Goal: Task Accomplishment & Management: Manage account settings

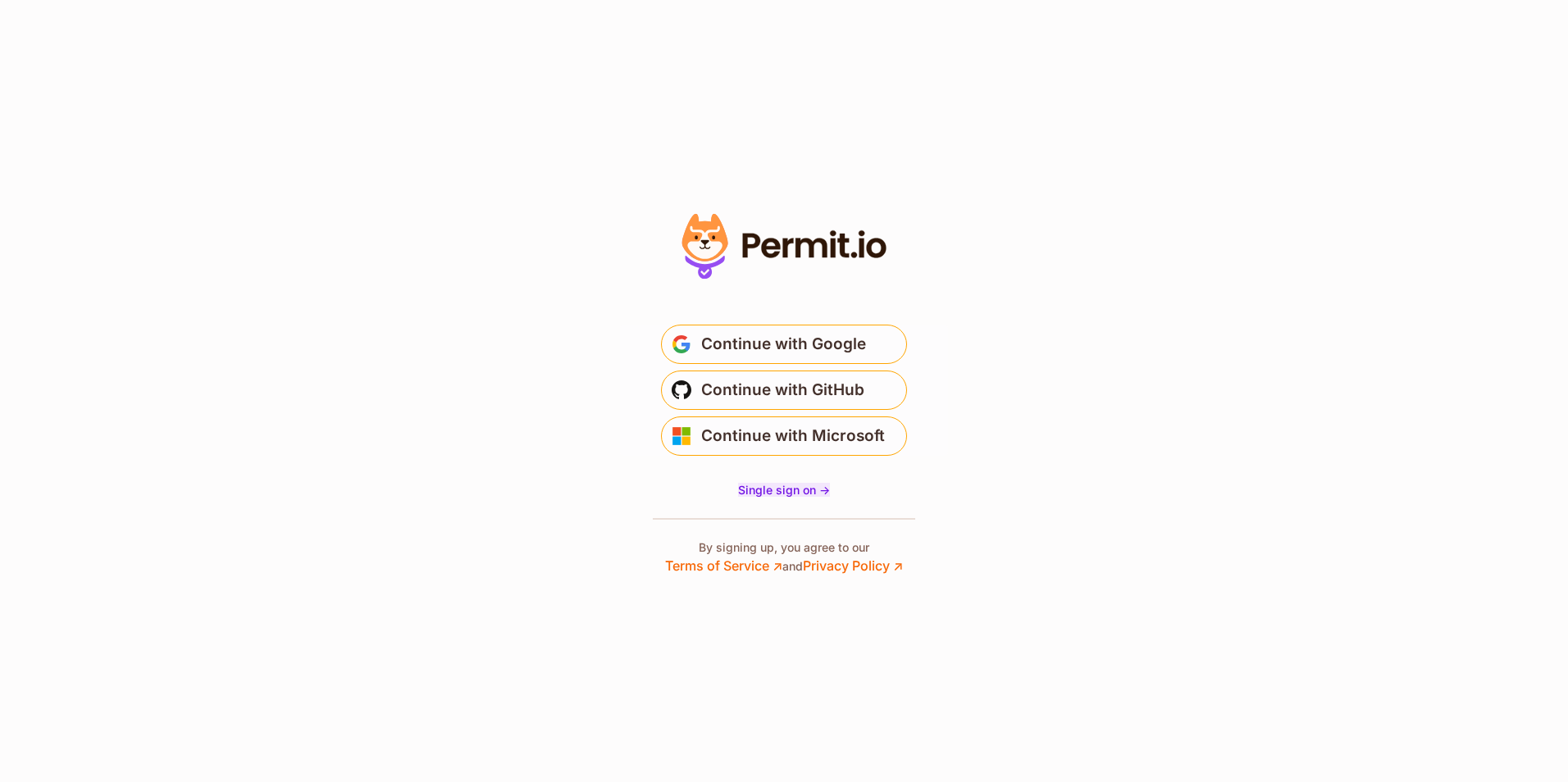
click at [782, 481] on div at bounding box center [784, 391] width 328 height 368
click at [787, 492] on span "Single sign on ->" at bounding box center [784, 489] width 91 height 14
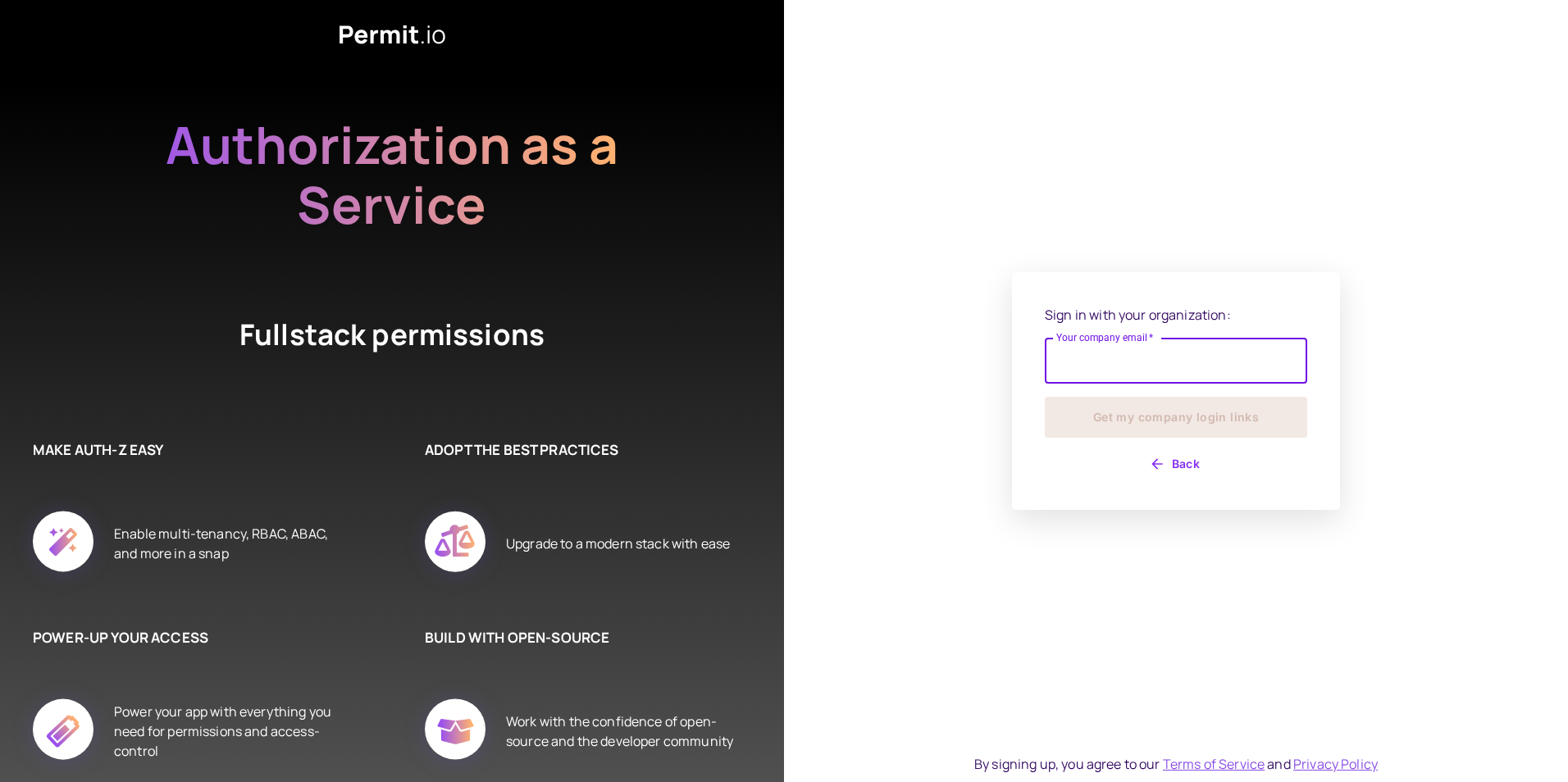
click at [1092, 356] on input "Your company email   *" at bounding box center [1176, 360] width 263 height 46
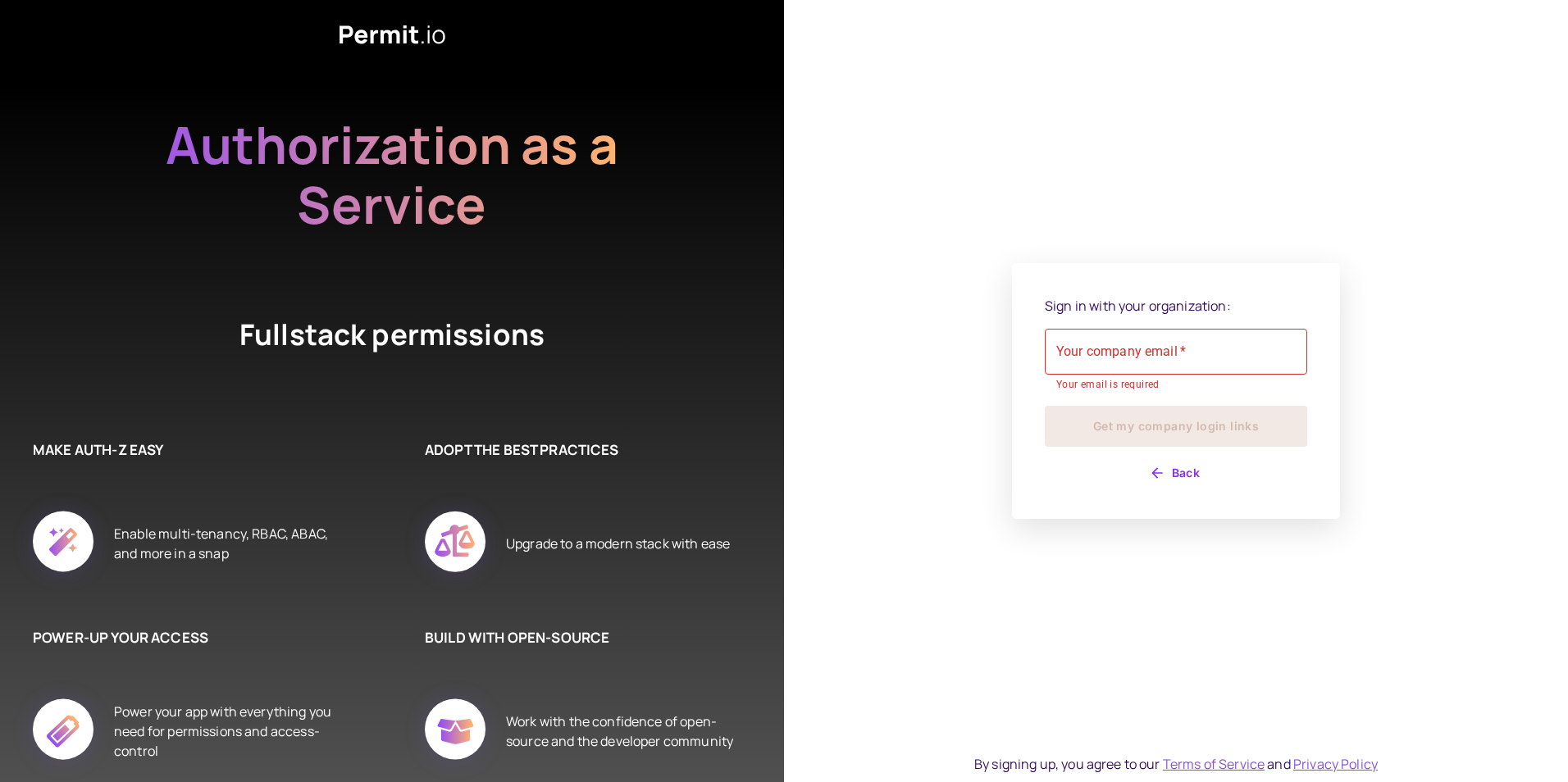
drag, startPoint x: 933, startPoint y: 447, endPoint x: 950, endPoint y: 439, distance: 18.8
click at [933, 447] on div "Sign in with your organization: Your company email   * Your company email   * Y…" at bounding box center [1176, 391] width 784 height 782
click at [1137, 336] on div "Your company email   * Your company email   * Your email is required" at bounding box center [1176, 360] width 263 height 65
type input "**********"
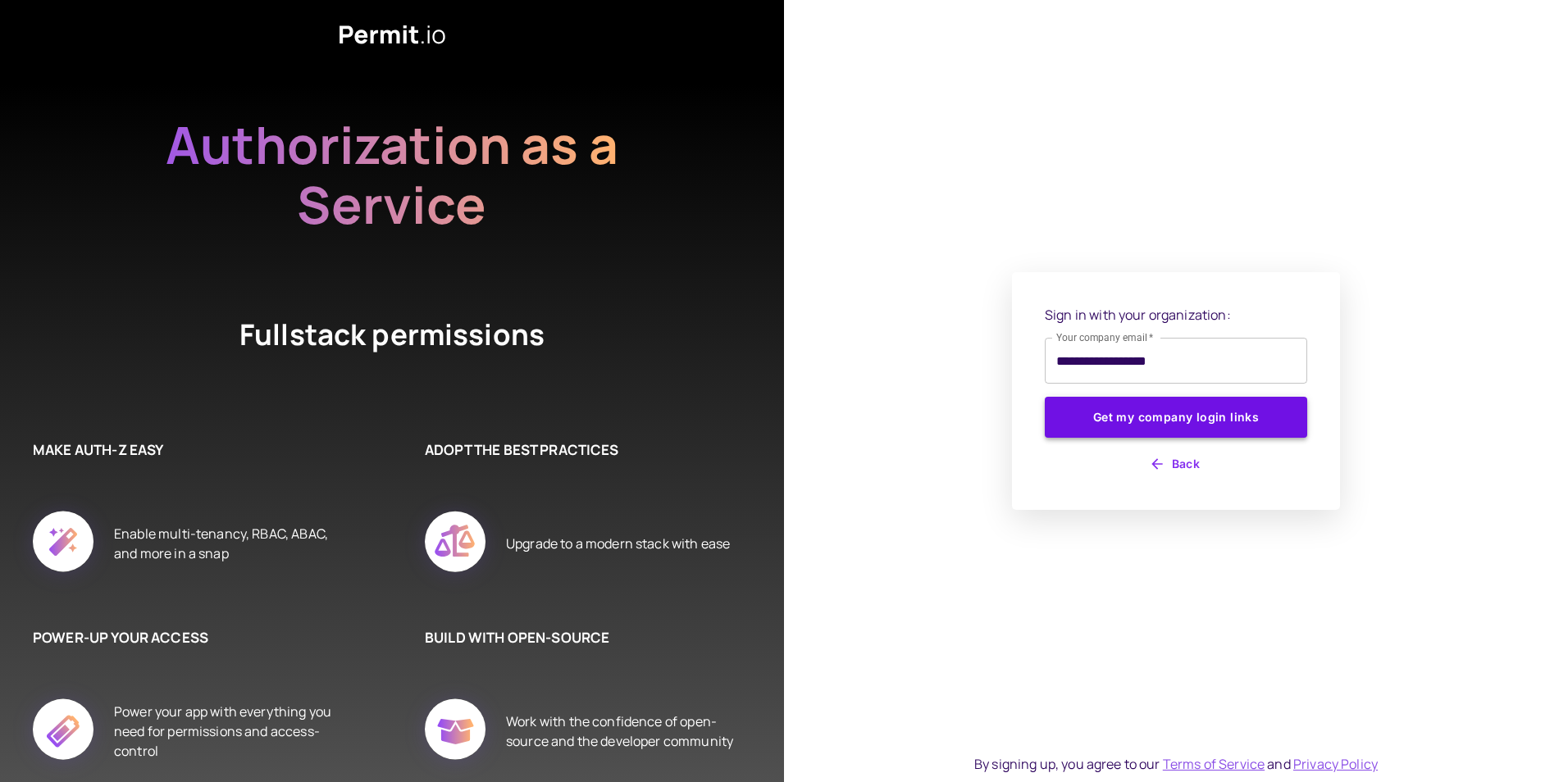
click at [1167, 412] on button "Get my company login links" at bounding box center [1176, 417] width 263 height 41
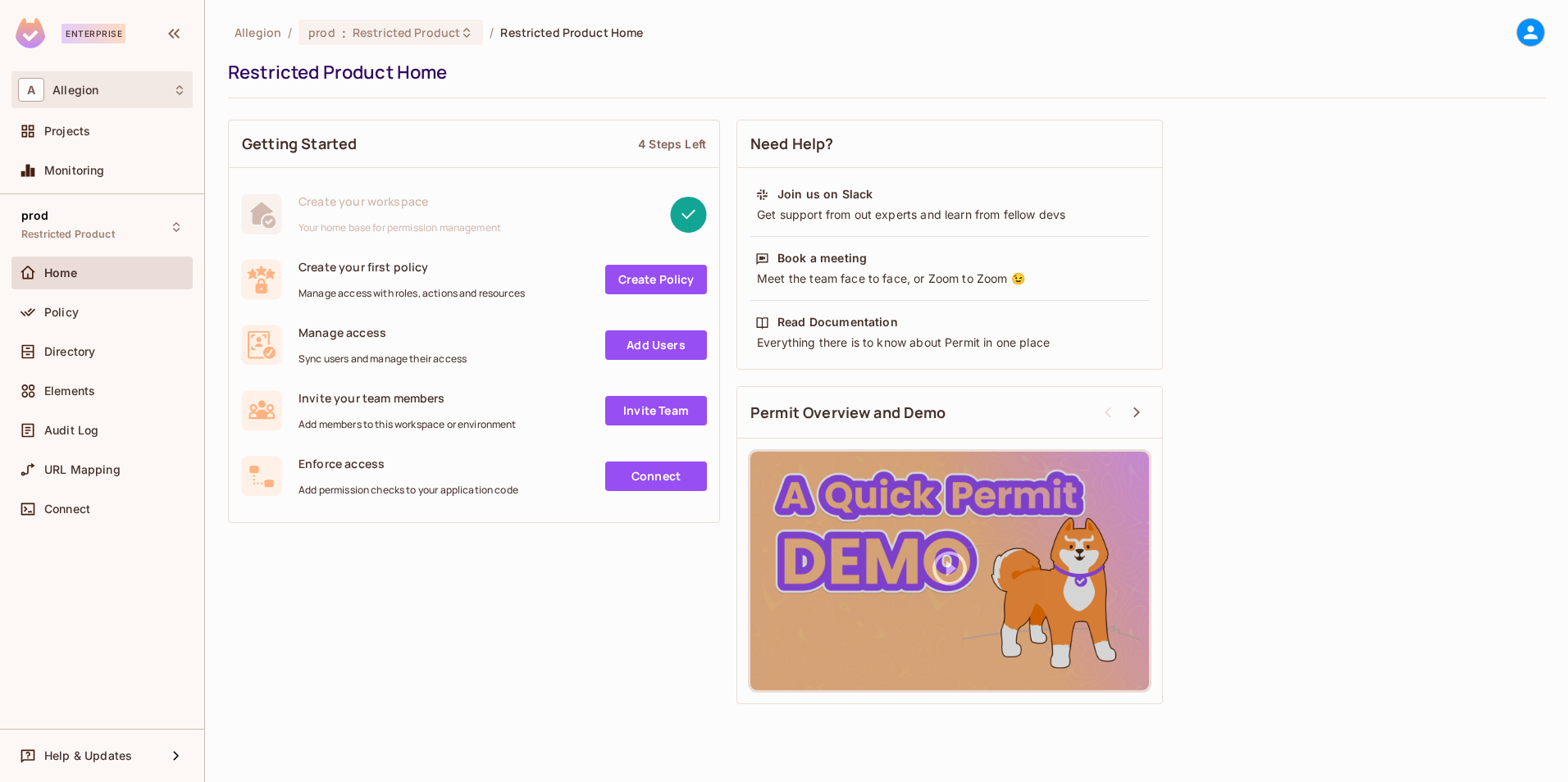
click at [140, 91] on div "A Allegion" at bounding box center [102, 90] width 168 height 24
click at [140, 91] on div at bounding box center [784, 391] width 1568 height 782
click at [412, 36] on span "Restricted Product" at bounding box center [405, 32] width 107 height 16
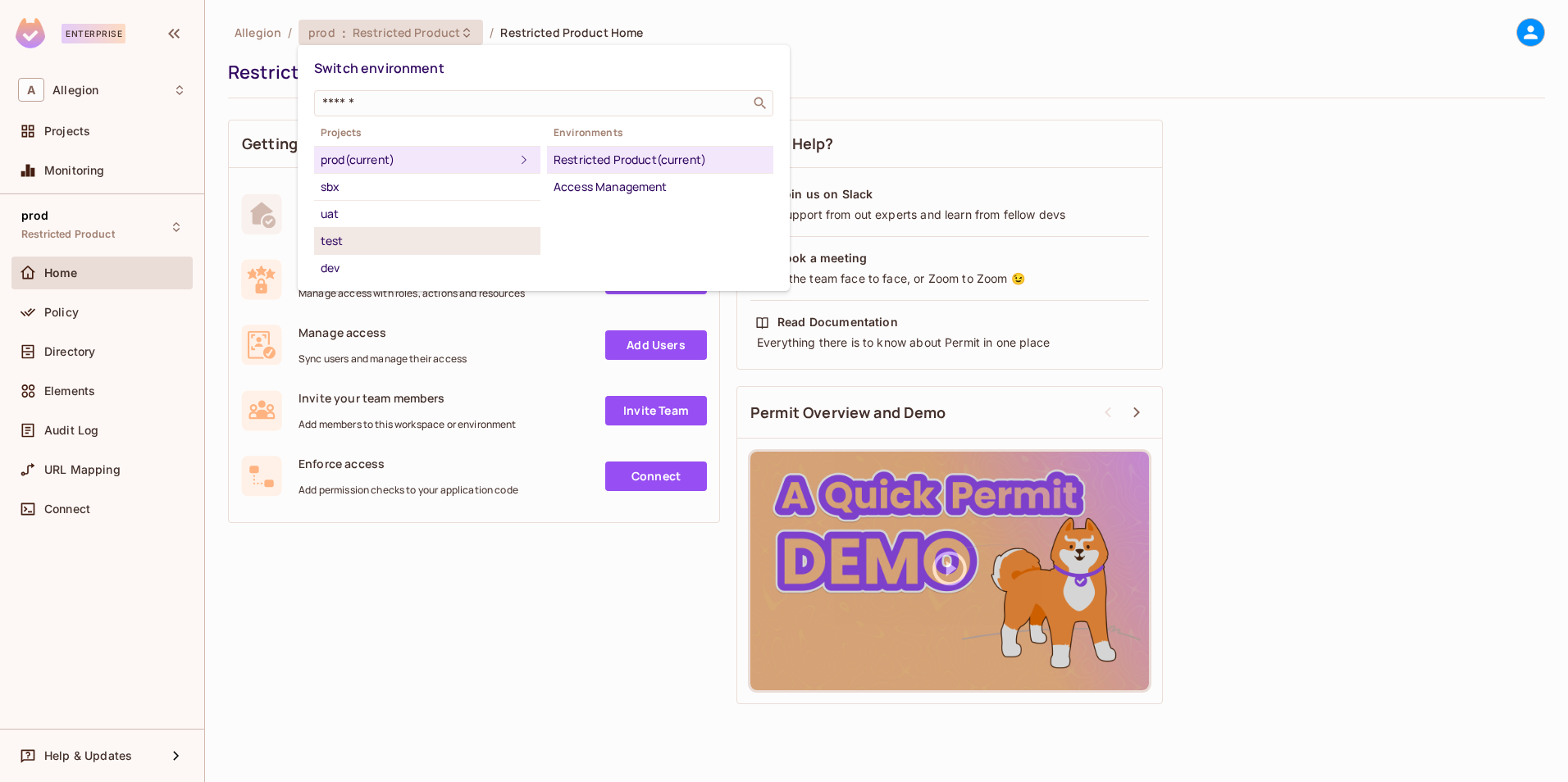
click at [344, 240] on div "test" at bounding box center [426, 241] width 213 height 20
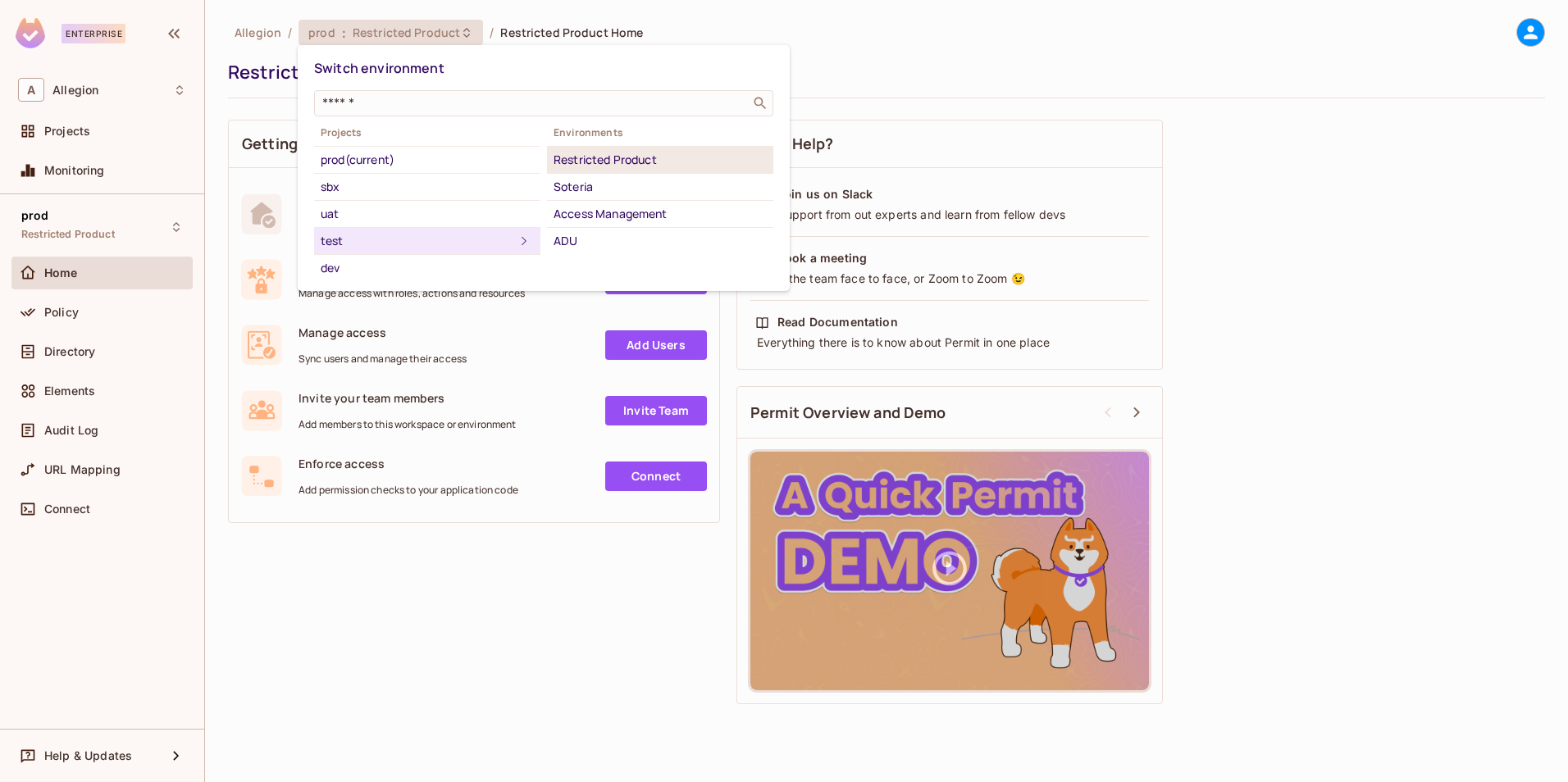
click at [601, 162] on div "Restricted Product" at bounding box center [660, 160] width 213 height 20
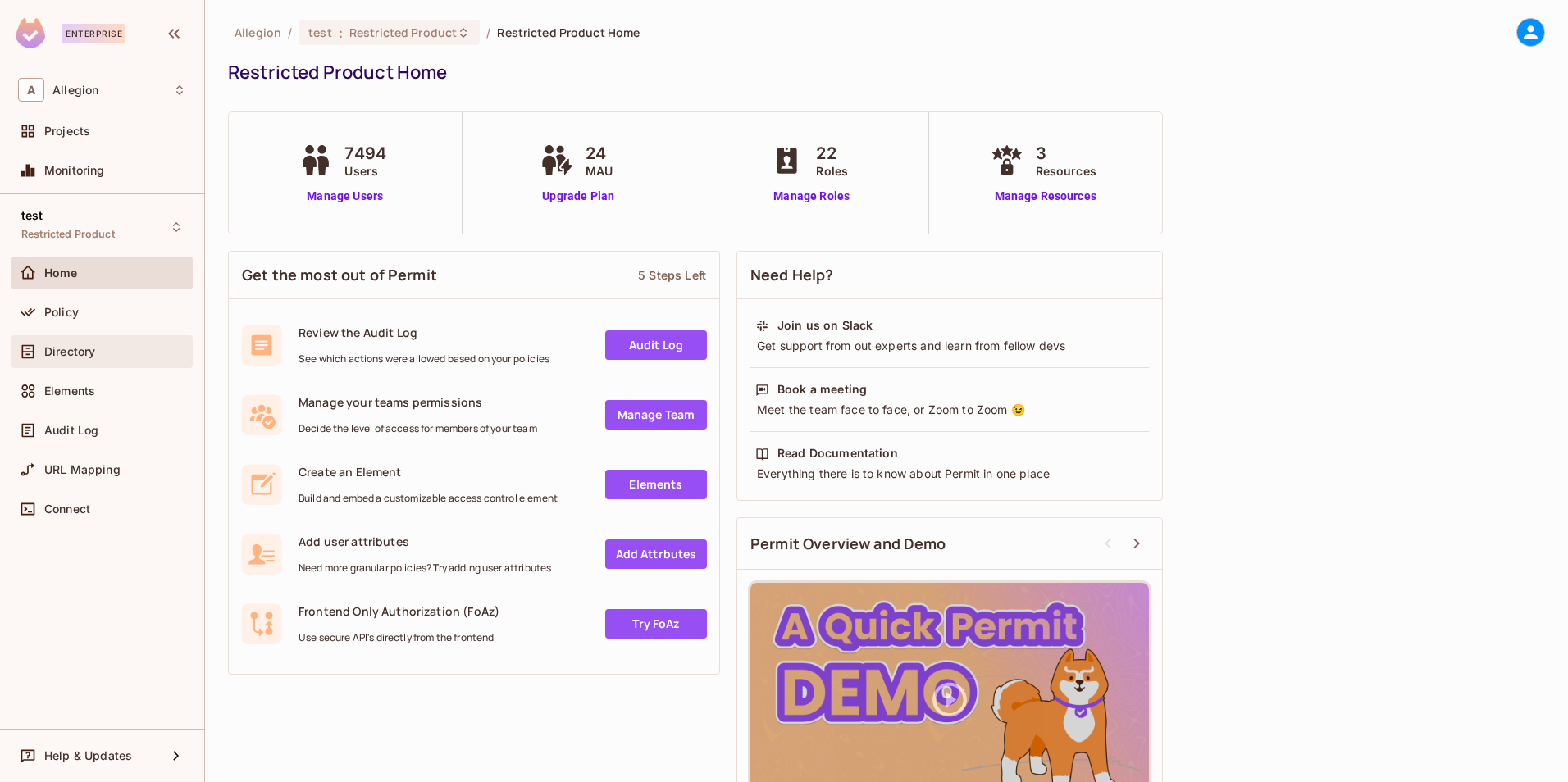
click at [71, 351] on span "Directory" at bounding box center [70, 351] width 51 height 13
